Goal: Task Accomplishment & Management: Manage account settings

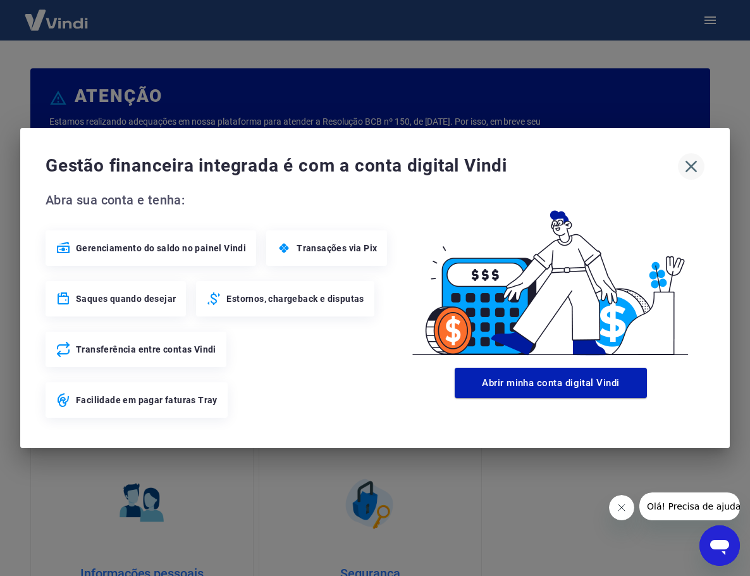
click at [684, 165] on icon "button" at bounding box center [691, 166] width 20 height 20
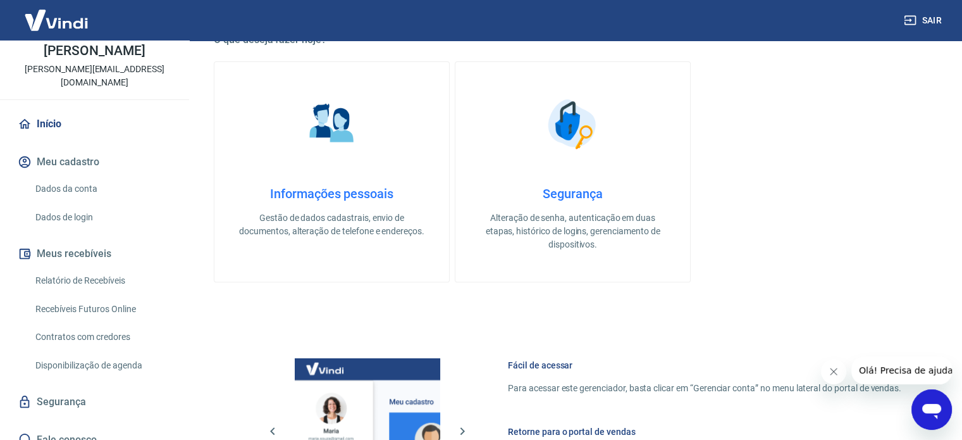
scroll to position [506, 0]
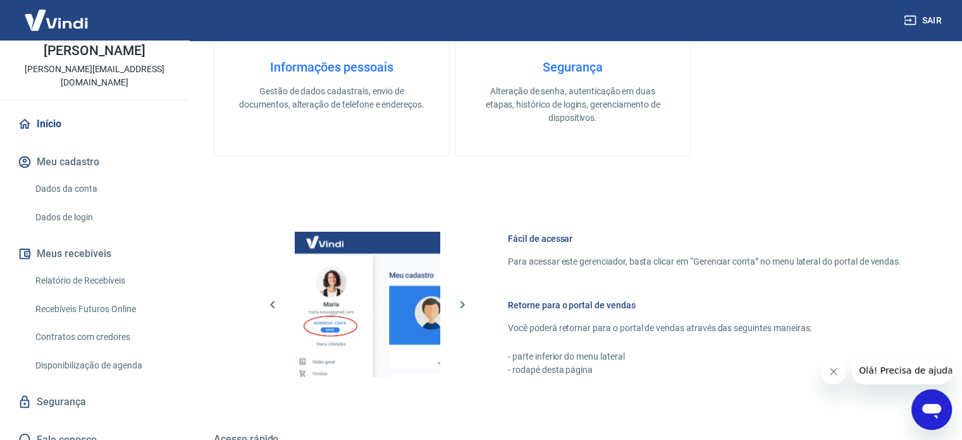
click at [589, 66] on h4 "Segurança" at bounding box center [573, 66] width 194 height 15
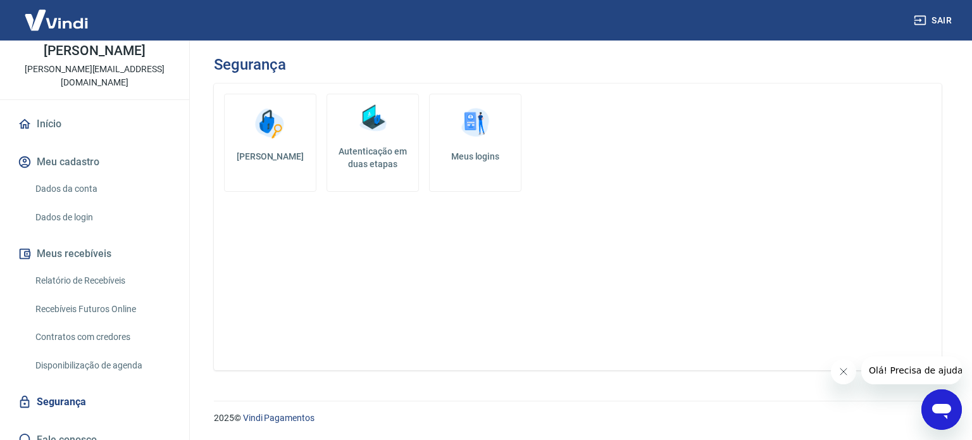
click at [472, 125] on img at bounding box center [475, 123] width 38 height 38
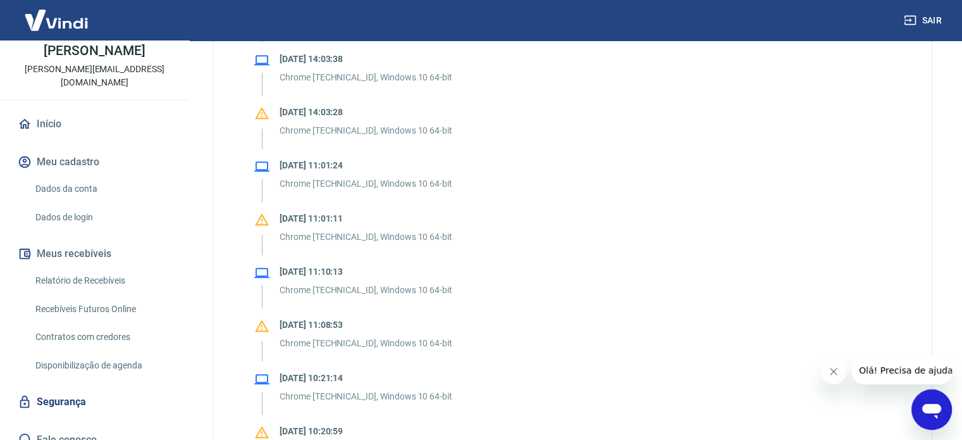
scroll to position [1119, 0]
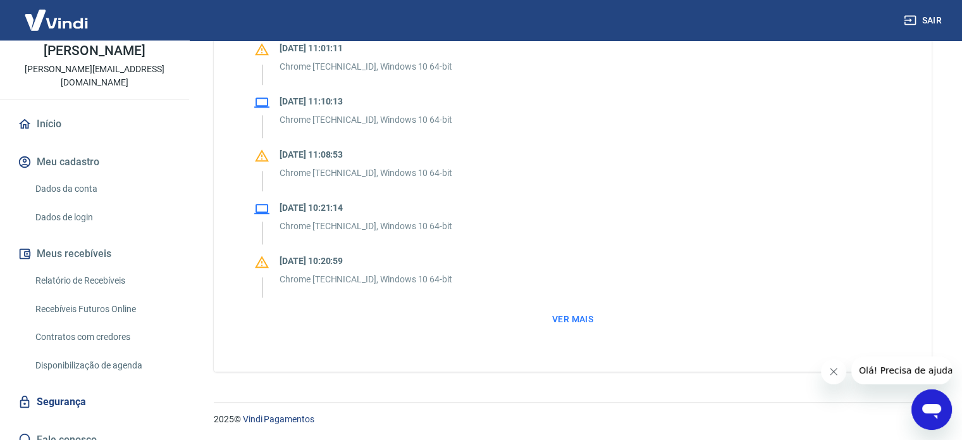
click at [583, 315] on button "Ver mais" at bounding box center [572, 318] width 51 height 23
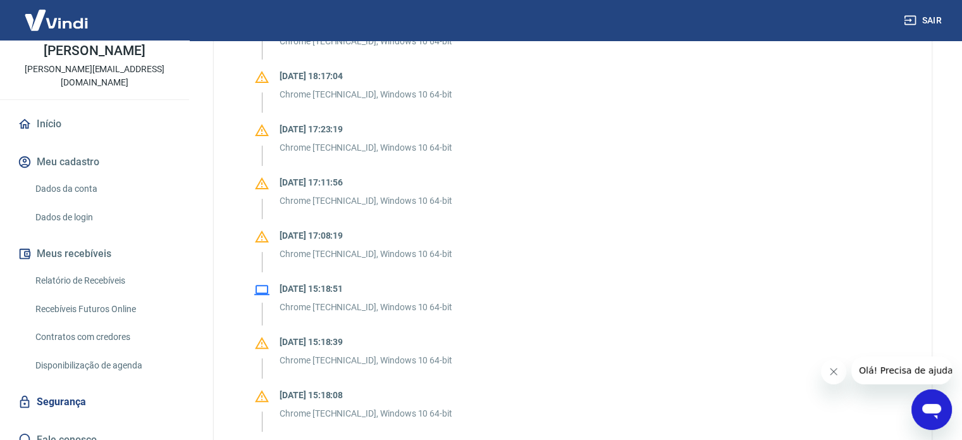
scroll to position [94, 0]
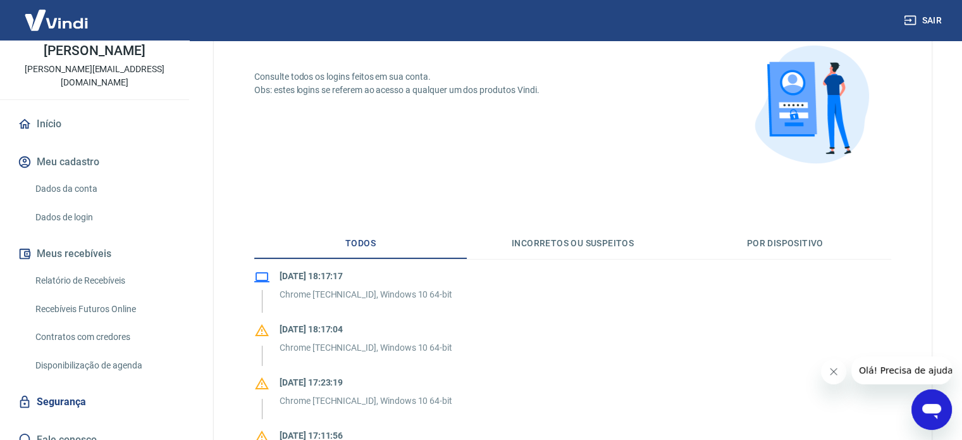
click at [53, 110] on link "Início" at bounding box center [94, 124] width 159 height 28
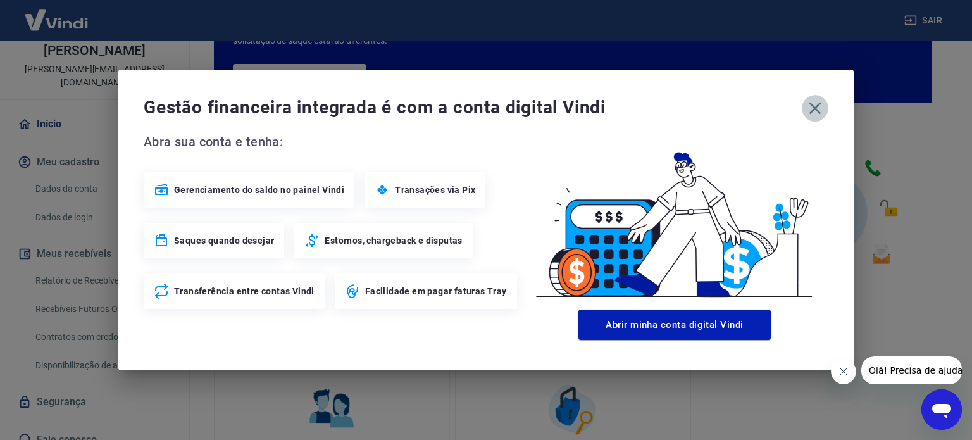
click at [750, 106] on icon "button" at bounding box center [815, 108] width 12 height 12
